Goal: Contribute content: Contribute content

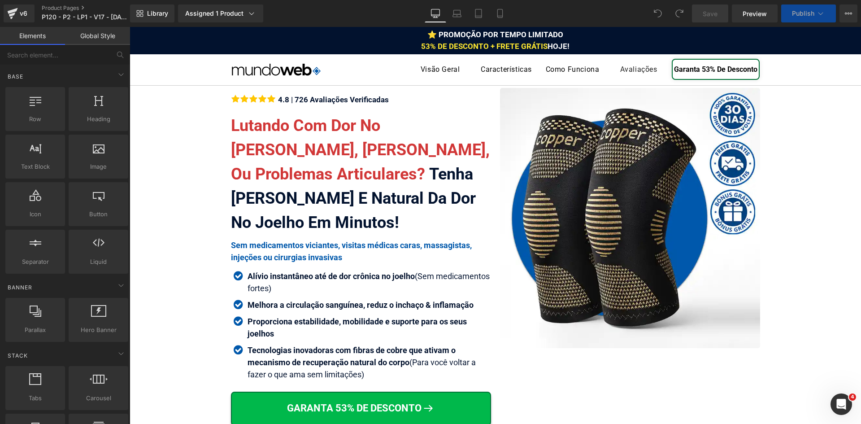
click at [352, 100] on span "Icon List" at bounding box center [361, 101] width 24 height 11
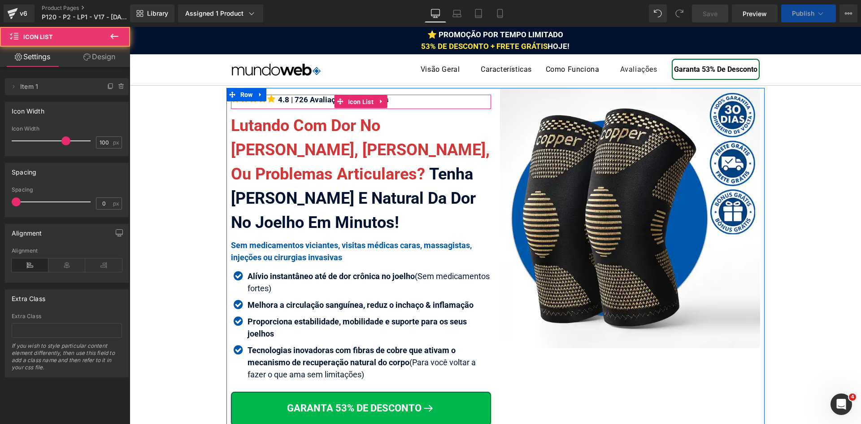
click at [306, 99] on div "4.8 | 726 Avaliações Verificadas Text Block" at bounding box center [332, 100] width 113 height 10
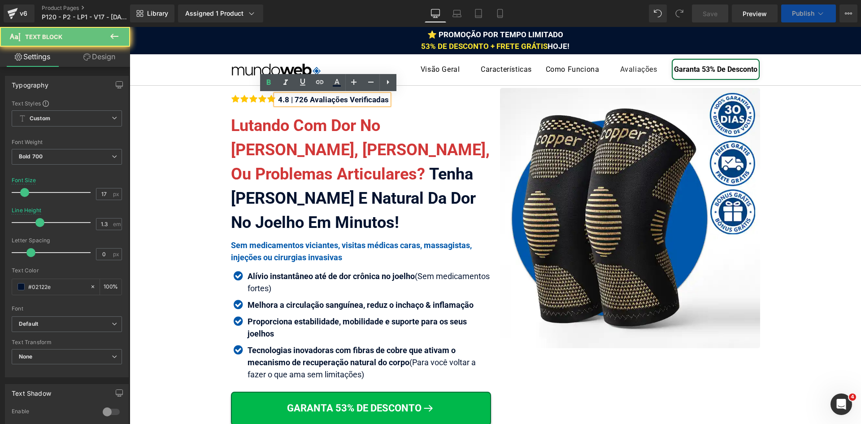
click at [306, 99] on div "4.8 | 726 Avaliações Verificadas" at bounding box center [332, 100] width 113 height 10
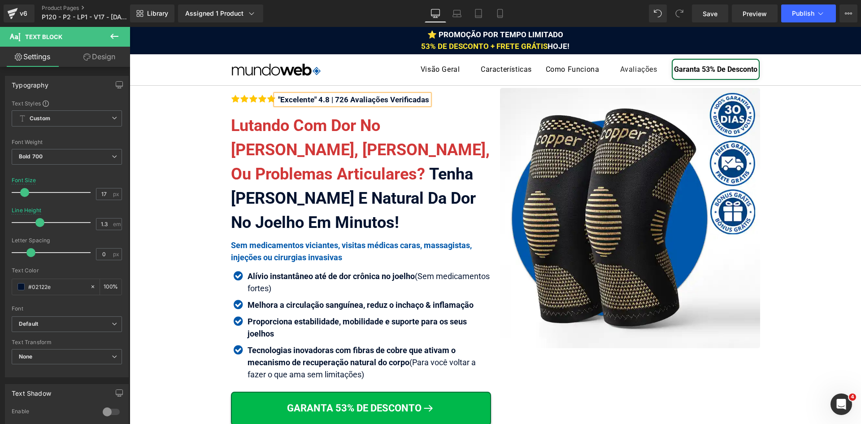
click at [383, 96] on div ""Excelente" 4.8 | 726 Avaliações Verificadas" at bounding box center [352, 100] width 153 height 10
copy div ""Excelente" 4.8 | 726 Avaliações"
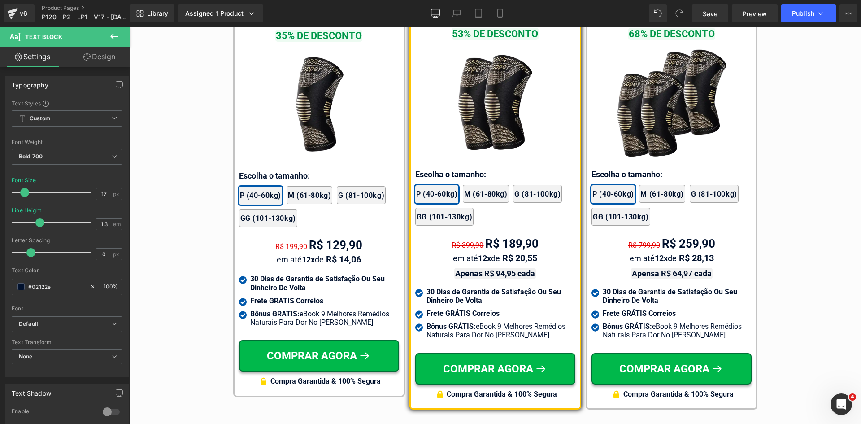
scroll to position [5261, 0]
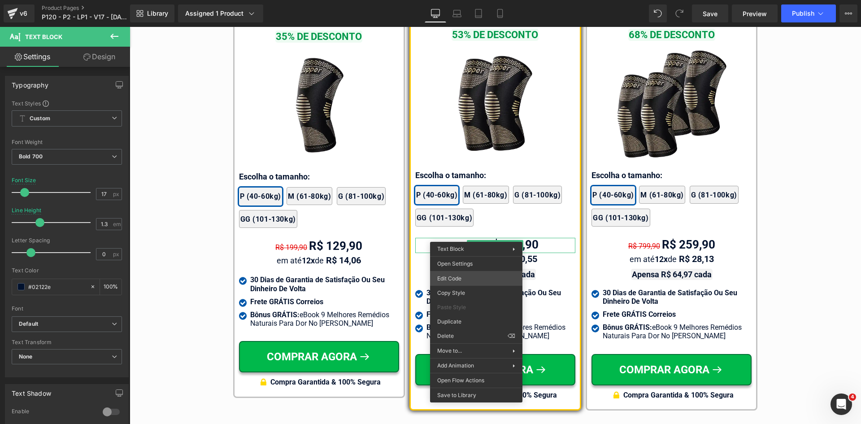
click at [465, 0] on div "Icon List You are previewing how the will restyle your page. You can not edit E…" at bounding box center [430, 0] width 861 height 0
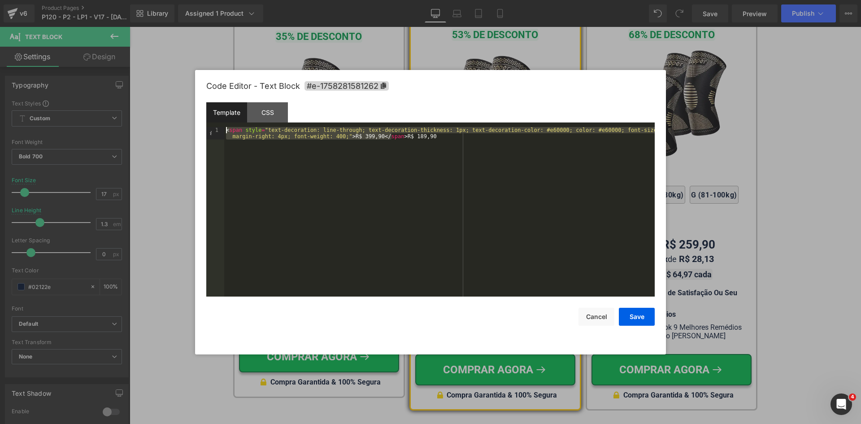
drag, startPoint x: 391, startPoint y: 136, endPoint x: 214, endPoint y: 126, distance: 176.6
click at [215, 127] on pre "1 < span style = "text-decoration: line-through; text-decoration-thickness: 1px…" at bounding box center [430, 212] width 449 height 170
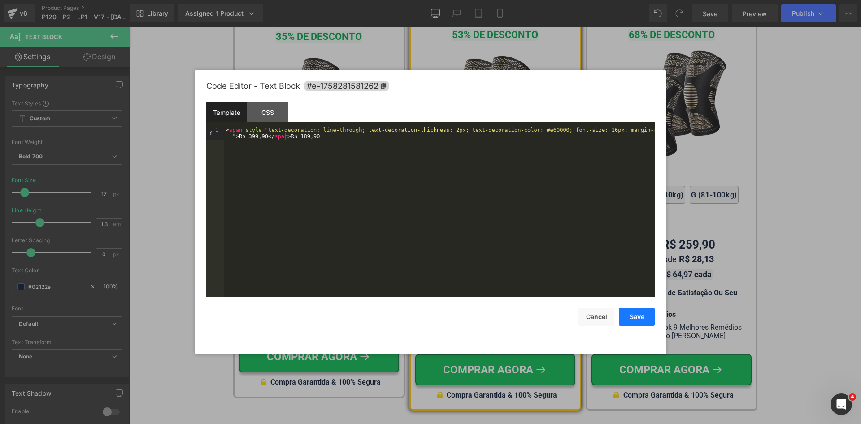
click at [637, 318] on button "Save" at bounding box center [637, 317] width 36 height 18
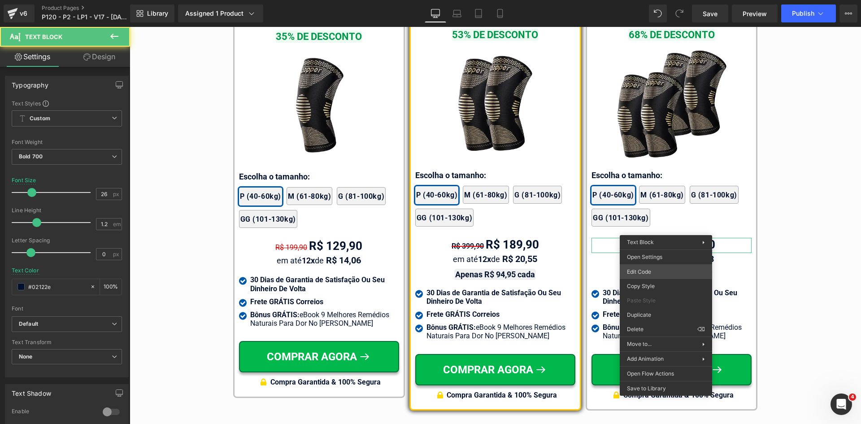
click at [636, 0] on div "Icon List You are previewing how the will restyle your page. You can not edit E…" at bounding box center [430, 0] width 861 height 0
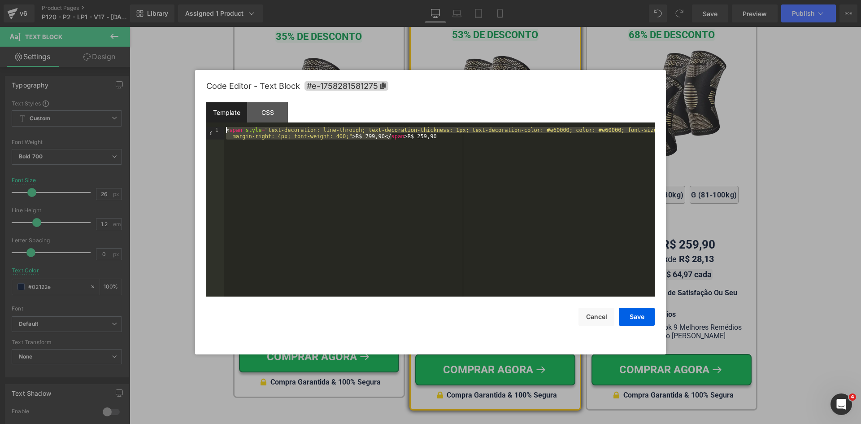
drag, startPoint x: 392, startPoint y: 137, endPoint x: 220, endPoint y: 123, distance: 171.9
click at [220, 123] on div "Template CSS 1 < span style = "text-decoration: line-through; text-decoration-t…" at bounding box center [430, 199] width 449 height 194
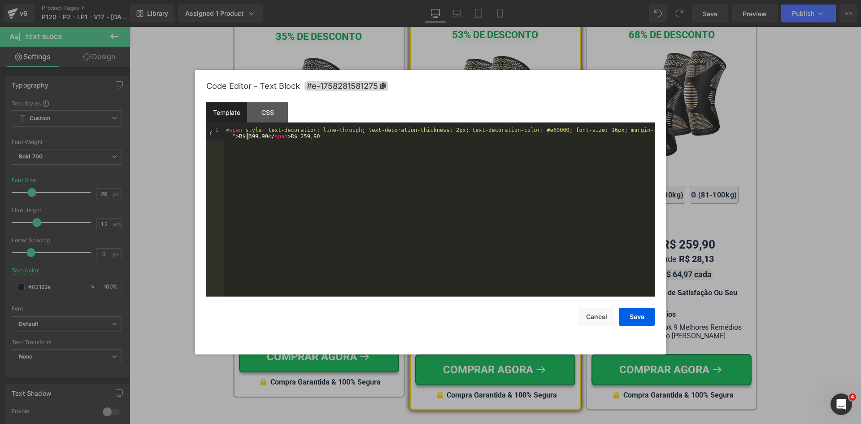
click at [248, 134] on div "< span style = "text-decoration: line-through; text-decoration-thickness: 2px; …" at bounding box center [439, 224] width 431 height 195
click at [634, 314] on button "Save" at bounding box center [637, 317] width 36 height 18
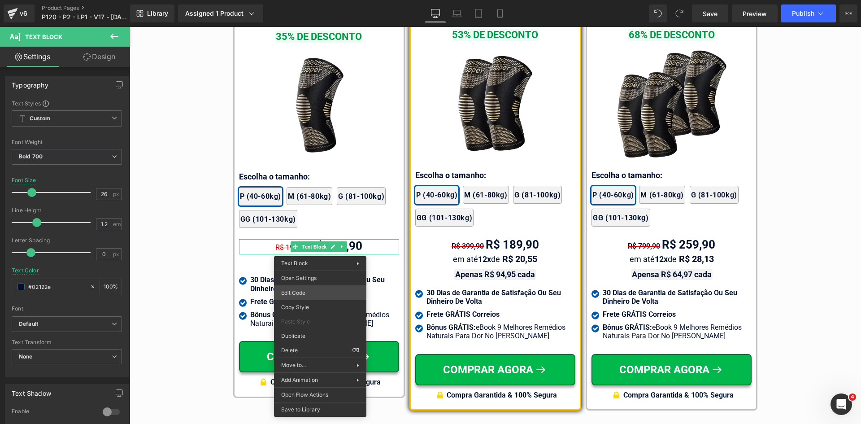
click at [298, 0] on div "Icon List You are previewing how the will restyle your page. You can not edit E…" at bounding box center [430, 0] width 861 height 0
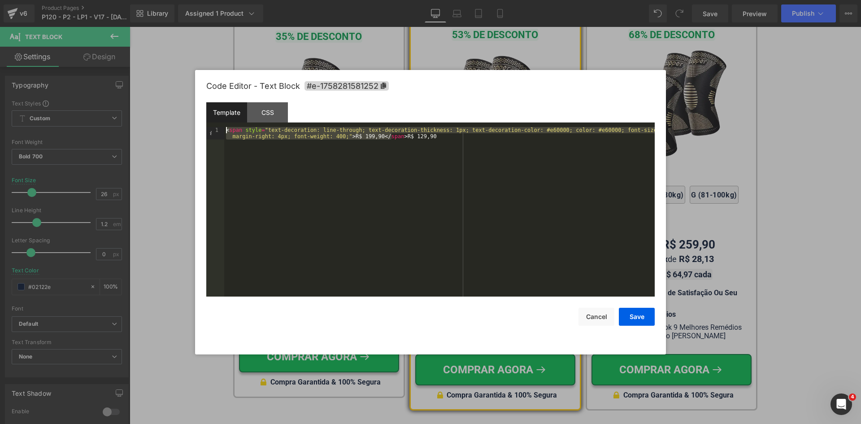
drag, startPoint x: 392, startPoint y: 136, endPoint x: 176, endPoint y: 125, distance: 216.0
click at [176, 125] on body "Icon List You are previewing how the will restyle your page. You can not edit E…" at bounding box center [430, 212] width 861 height 424
paste textarea
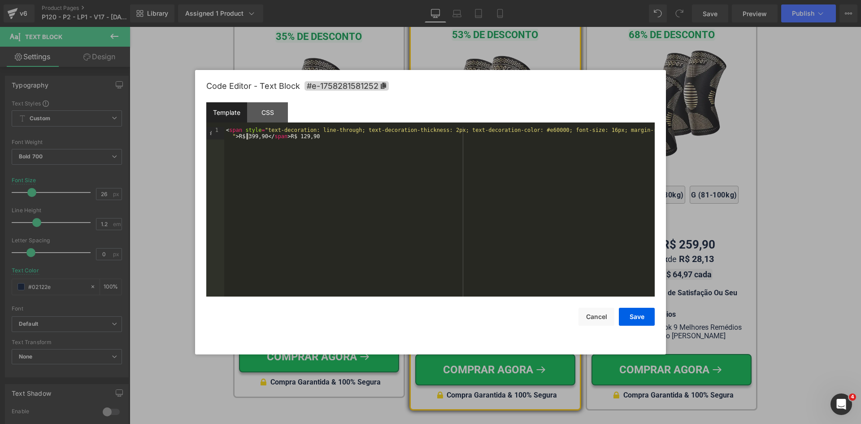
click at [248, 136] on div "< span style = "text-decoration: line-through; text-decoration-thickness: 2px; …" at bounding box center [439, 224] width 431 height 195
click at [635, 314] on button "Save" at bounding box center [637, 317] width 36 height 18
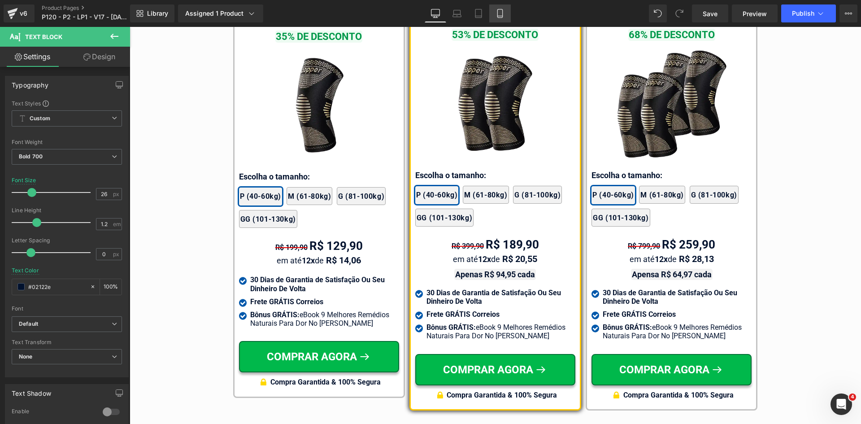
click at [498, 15] on icon at bounding box center [500, 13] width 9 height 9
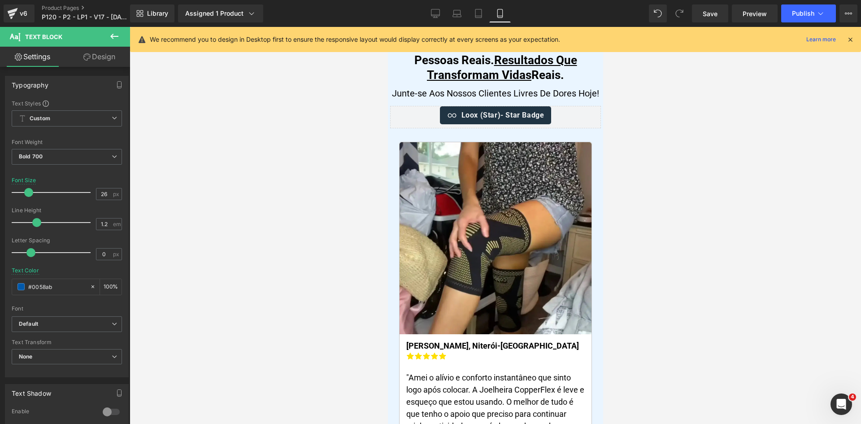
scroll to position [0, 0]
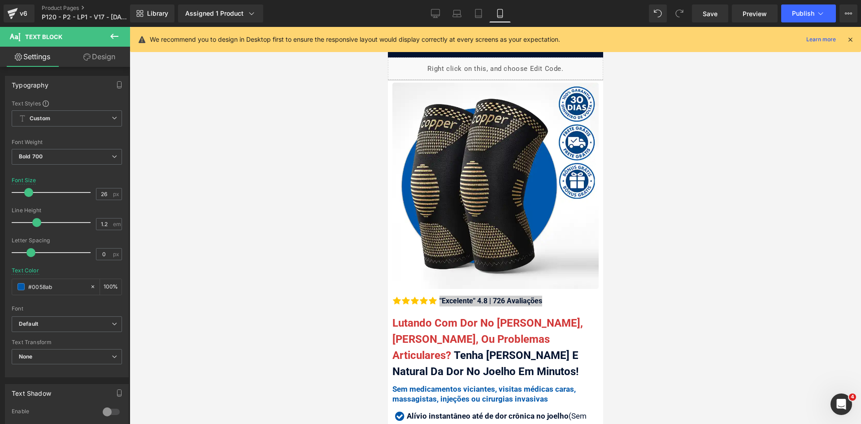
click at [849, 41] on icon at bounding box center [850, 39] width 8 height 8
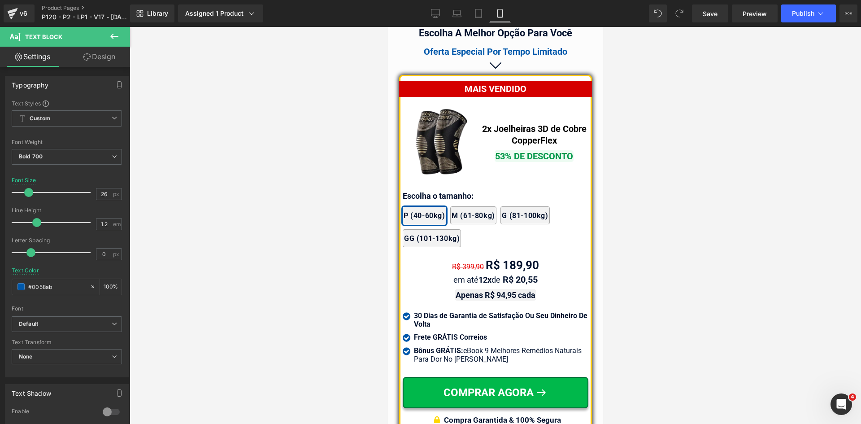
scroll to position [7785, 0]
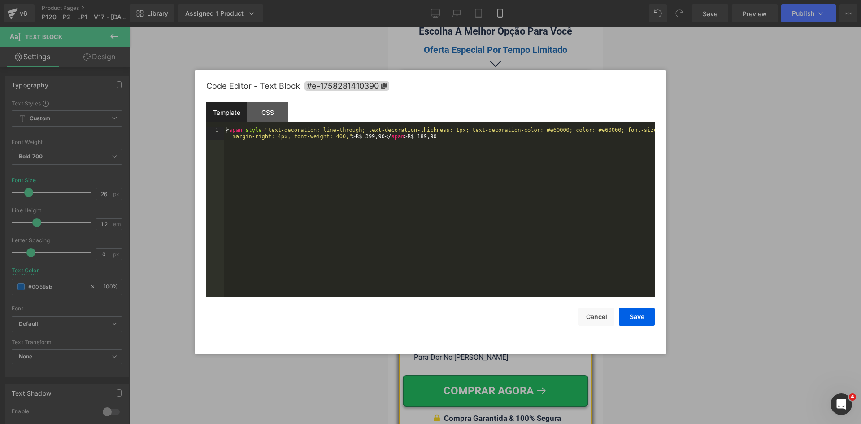
drag, startPoint x: 458, startPoint y: 301, endPoint x: 407, endPoint y: 192, distance: 120.2
click at [458, 0] on div "Icon List You are previewing how the will restyle your page. You can not edit E…" at bounding box center [430, 0] width 861 height 0
drag, startPoint x: 391, startPoint y: 135, endPoint x: 181, endPoint y: 129, distance: 210.0
click at [181, 129] on body "Icon List You are previewing how the will restyle your page. You can not edit E…" at bounding box center [430, 212] width 861 height 424
click at [641, 321] on button "Save" at bounding box center [637, 317] width 36 height 18
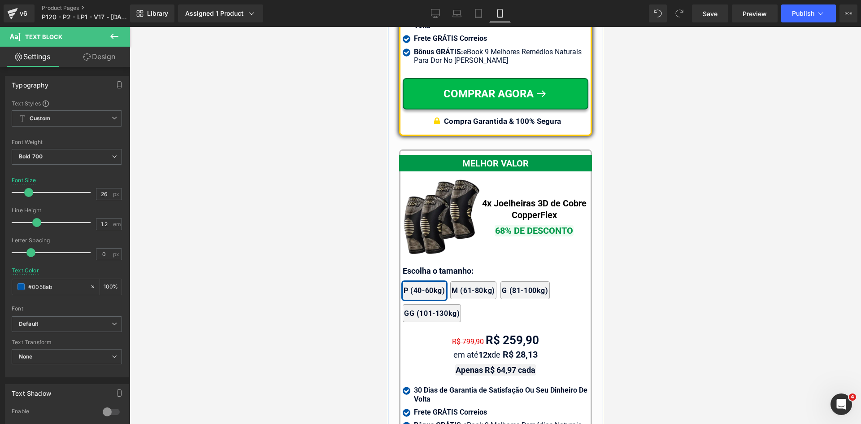
scroll to position [8099, 0]
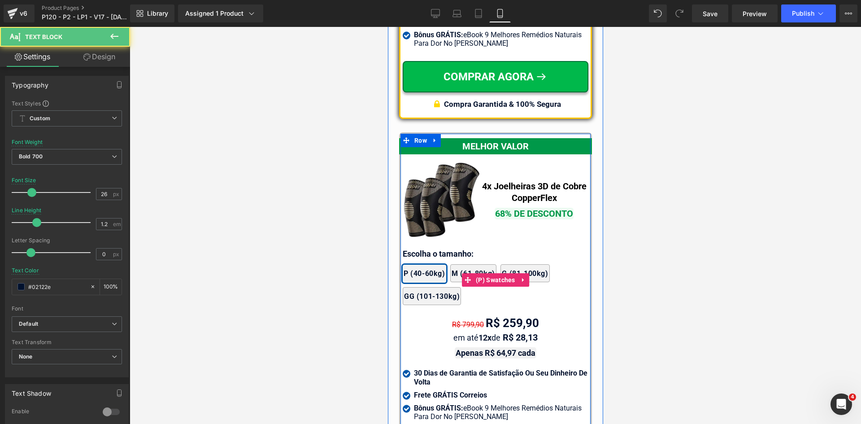
click at [460, 296] on div "P (40-60kg) M (61-80kg) G (81-100kg) GG (101-130kg)" at bounding box center [495, 286] width 186 height 45
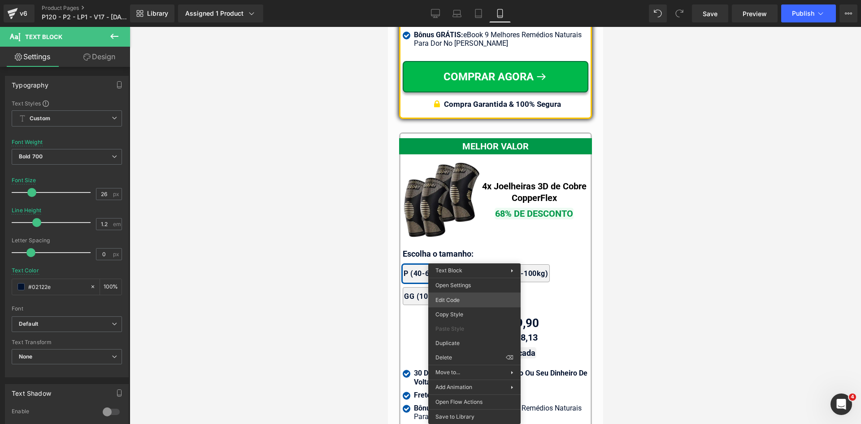
click at [457, 0] on div "Icon List You are previewing how the will restyle your page. You can not edit E…" at bounding box center [430, 0] width 861 height 0
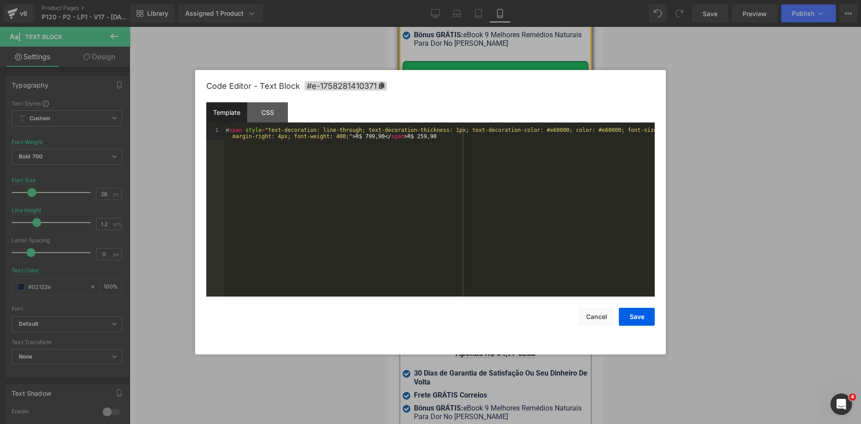
drag, startPoint x: 427, startPoint y: 215, endPoint x: 423, endPoint y: 211, distance: 5.7
click at [424, 212] on div "< span style = "text-decoration: line-through; text-decoration-thickness: 1px; …" at bounding box center [439, 224] width 431 height 195
drag, startPoint x: 391, startPoint y: 134, endPoint x: 211, endPoint y: 123, distance: 180.2
click at [211, 123] on div "Template CSS 1 < span style = "text-decoration: line-through; text-decoration-t…" at bounding box center [430, 199] width 449 height 194
click at [247, 136] on div "< span style = "text-decoration: line-through; text-decoration-thickness: 2px; …" at bounding box center [439, 224] width 431 height 195
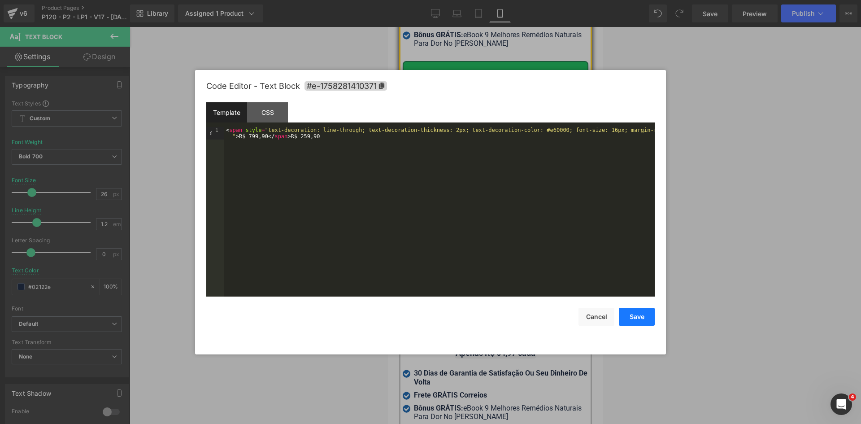
click at [653, 318] on button "Save" at bounding box center [637, 317] width 36 height 18
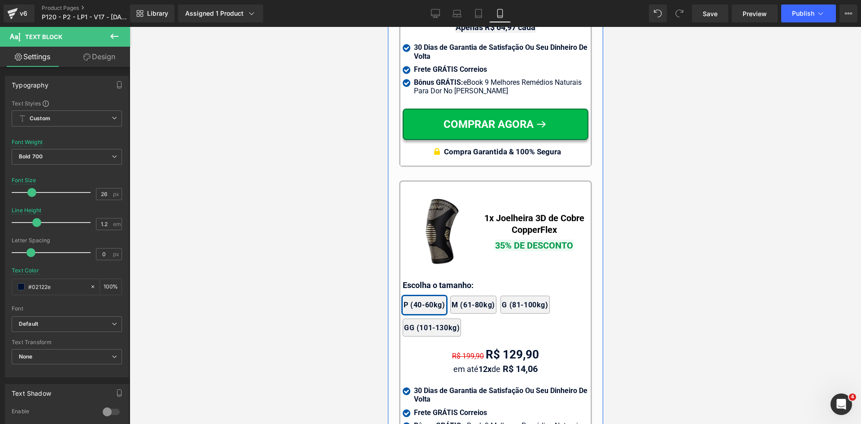
scroll to position [8458, 0]
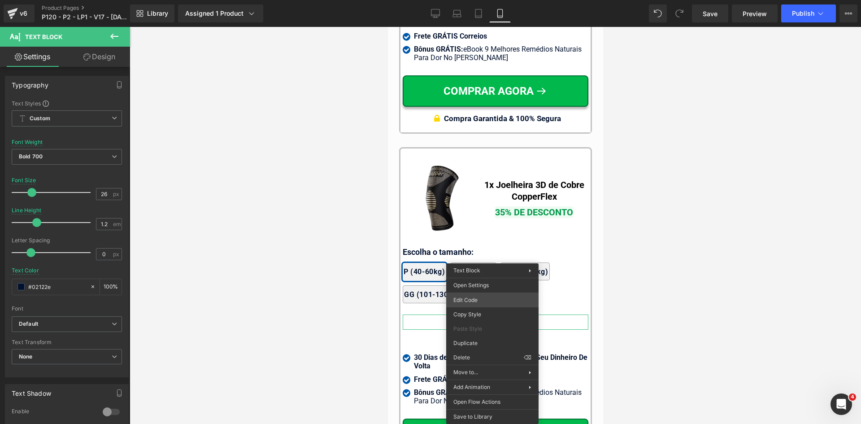
click at [471, 0] on div "Icon List You are previewing how the will restyle your page. You can not edit E…" at bounding box center [430, 0] width 861 height 0
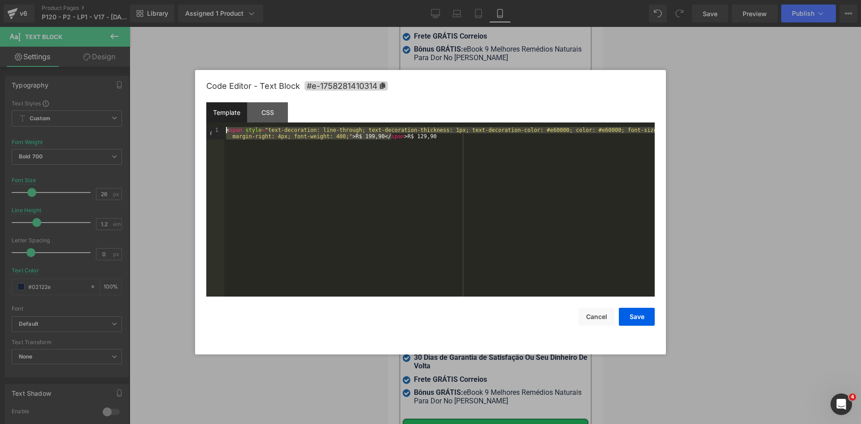
drag, startPoint x: 392, startPoint y: 137, endPoint x: 208, endPoint y: 130, distance: 184.5
click at [208, 130] on pre "1 < span style = "text-decoration: line-through; text-decoration-thickness: 1px…" at bounding box center [430, 212] width 449 height 170
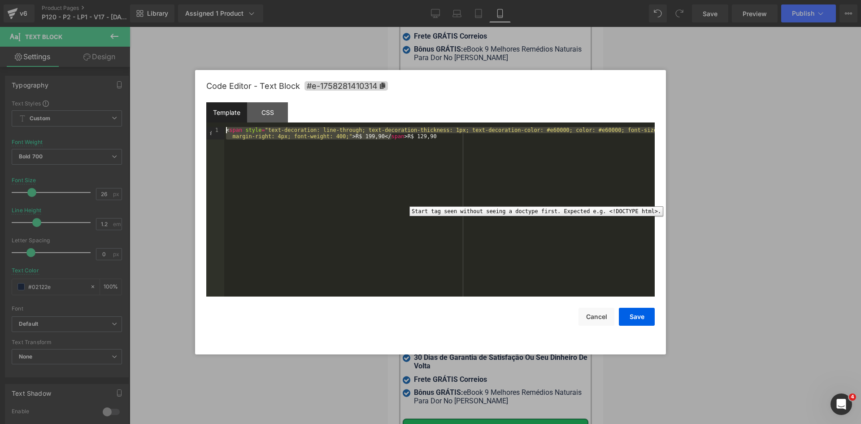
paste textarea
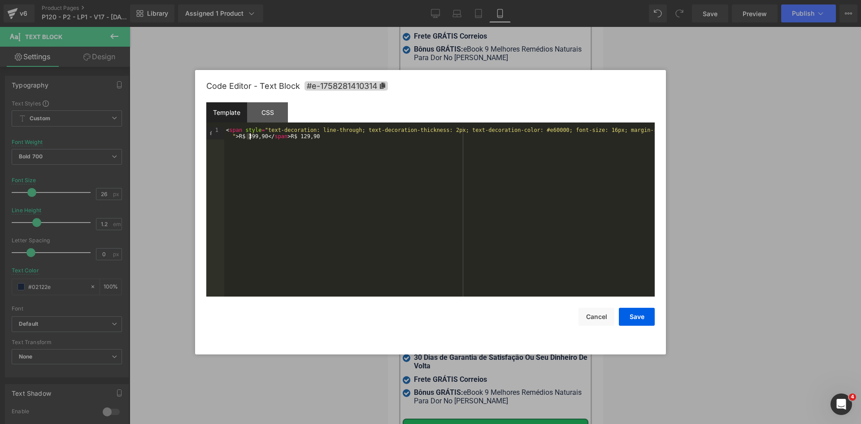
click at [249, 138] on div "< span style = "text-decoration: line-through; text-decoration-thickness: 2px; …" at bounding box center [439, 224] width 431 height 195
click at [645, 320] on button "Save" at bounding box center [637, 317] width 36 height 18
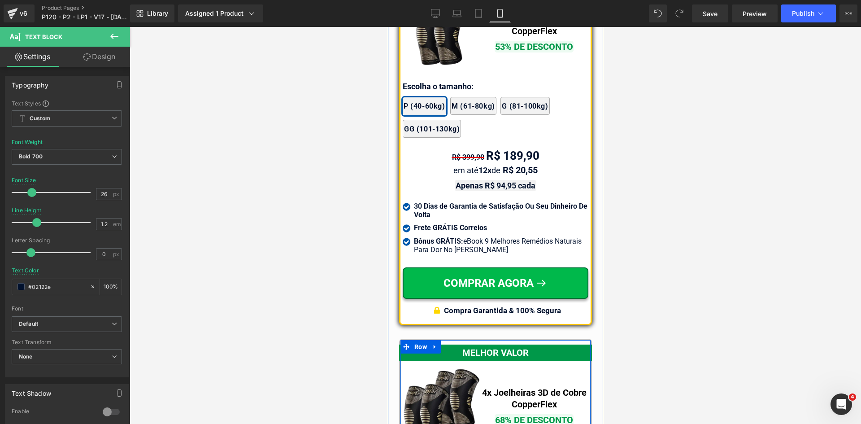
scroll to position [7740, 0]
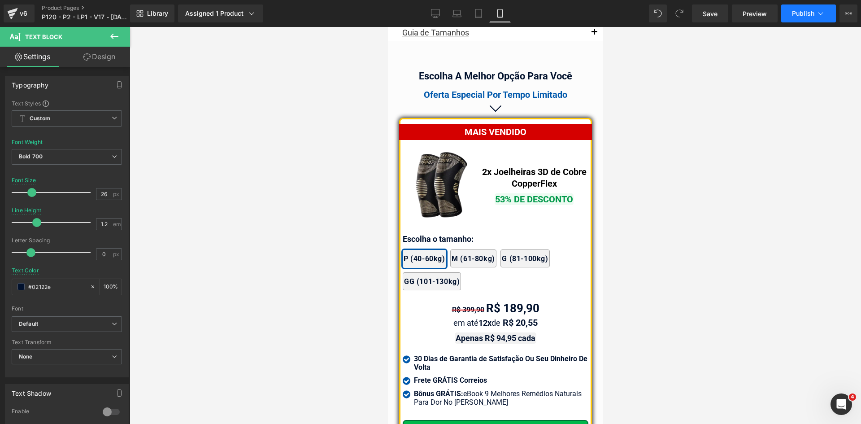
click at [800, 18] on button "Publish" at bounding box center [808, 13] width 55 height 18
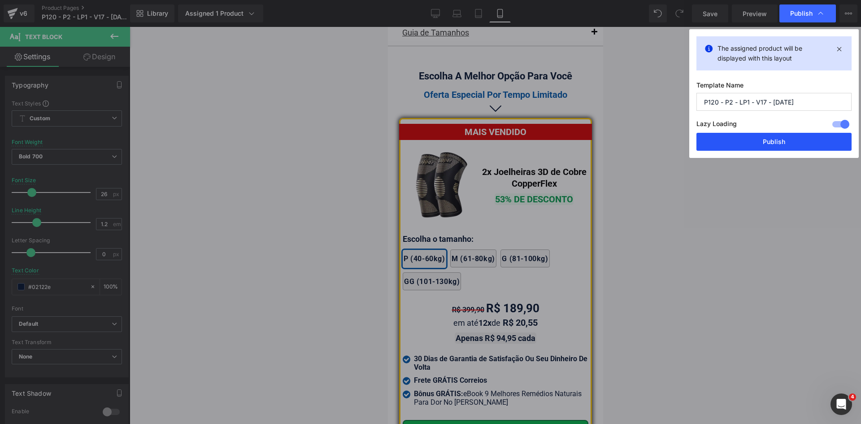
drag, startPoint x: 777, startPoint y: 142, endPoint x: 147, endPoint y: 43, distance: 638.4
click at [777, 142] on button "Publish" at bounding box center [774, 142] width 155 height 18
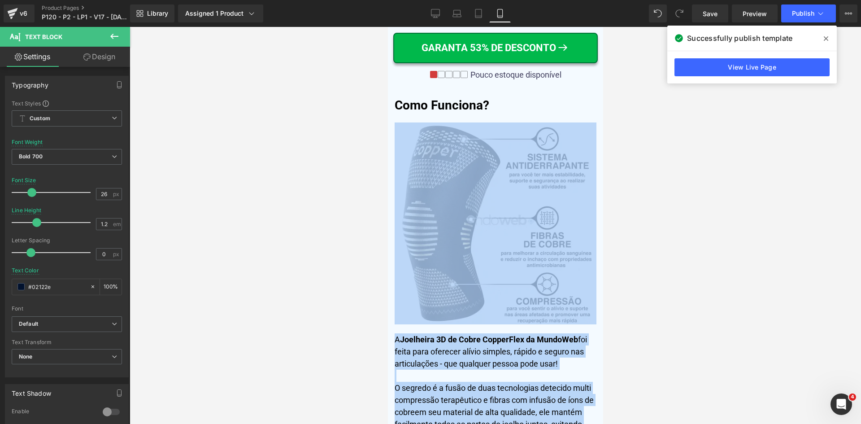
scroll to position [0, 0]
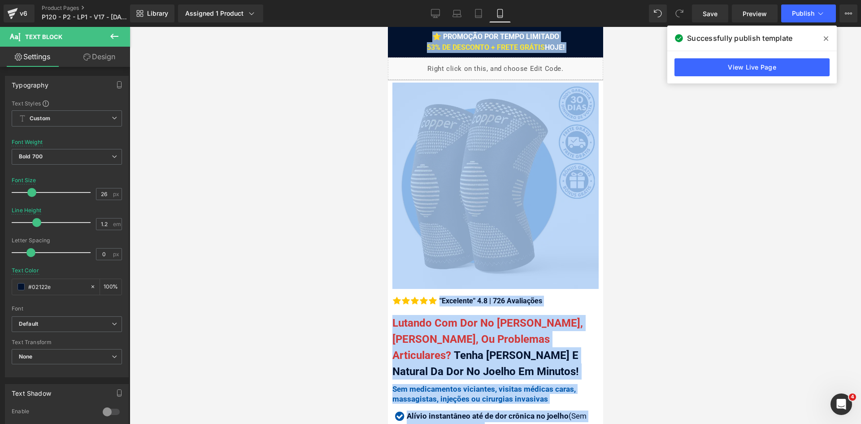
drag, startPoint x: 602, startPoint y: 313, endPoint x: 644, endPoint y: 0, distance: 315.0
click at [603, 27] on html "⭐ PROMOÇÃO POR TEMPO LIMITADO 53% DE DESCONTO + FRETE GRÁTIS HOJE! Text Block R…" at bounding box center [495, 225] width 215 height 397
